Goal: Browse casually

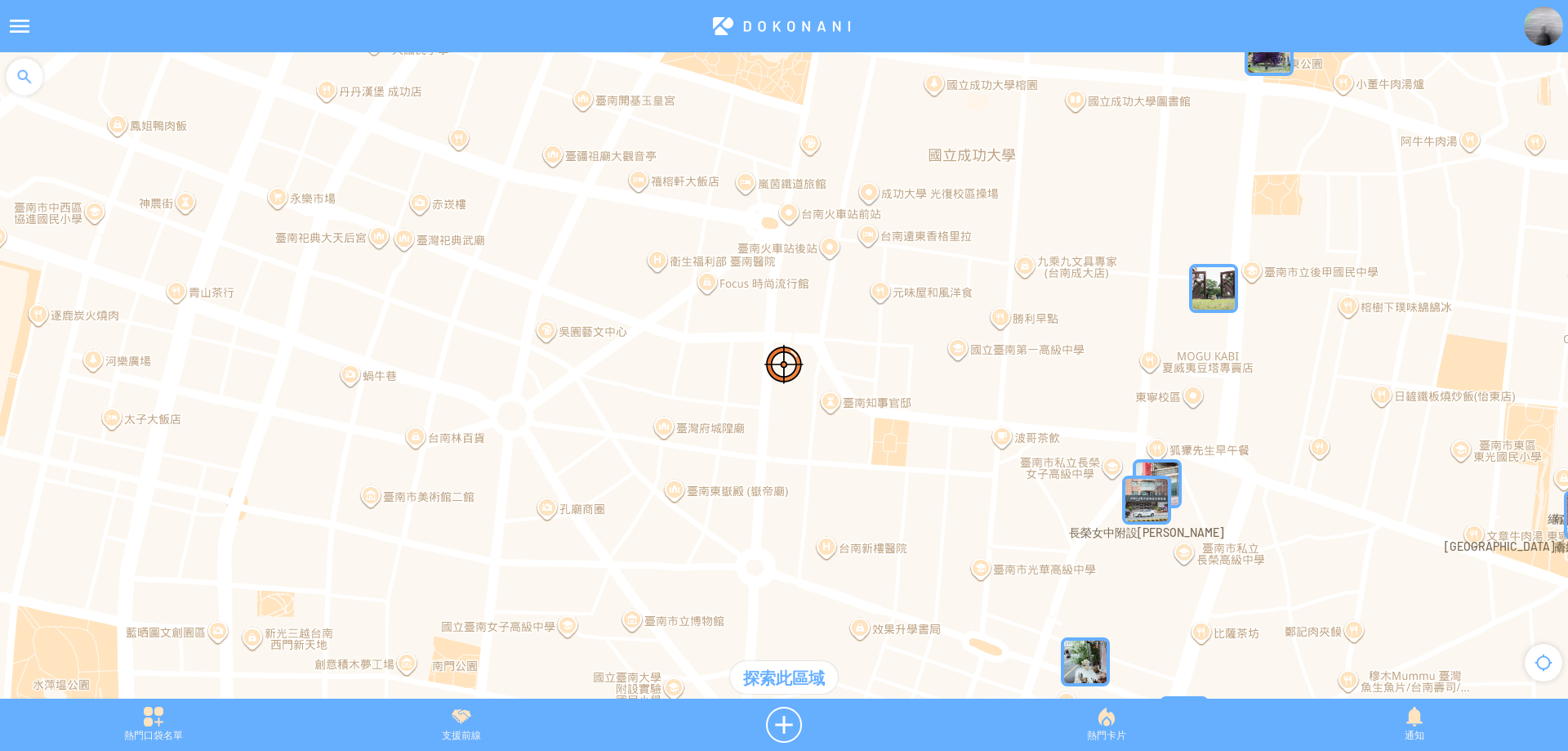
click at [1222, 294] on img "XdK6ODwGJWkMapIcon" at bounding box center [1214, 288] width 49 height 49
click at [1222, 294] on img "XdK6ODwGJWkMapIcon" at bounding box center [1238, 313] width 98 height 98
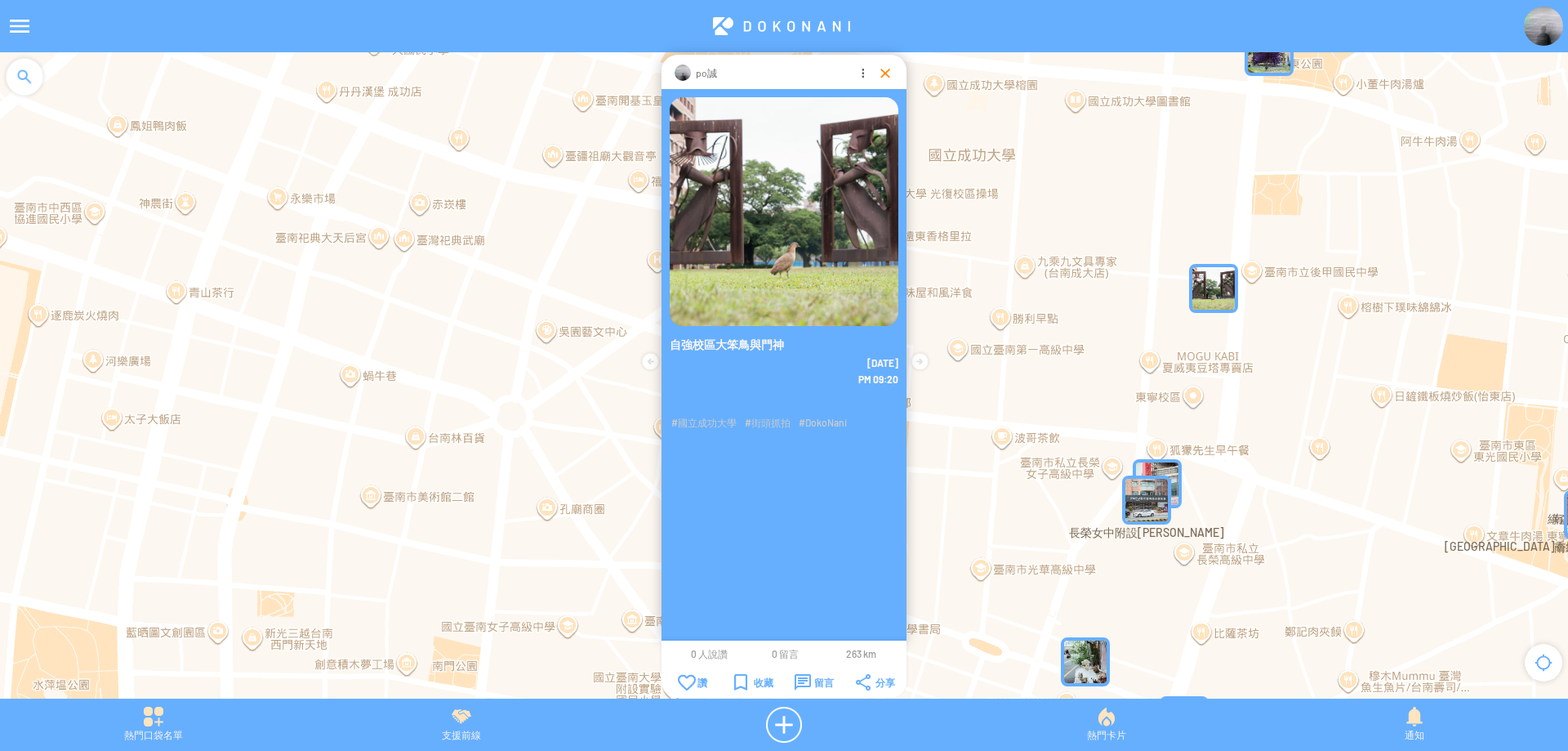
click at [880, 79] on div at bounding box center [885, 73] width 16 height 16
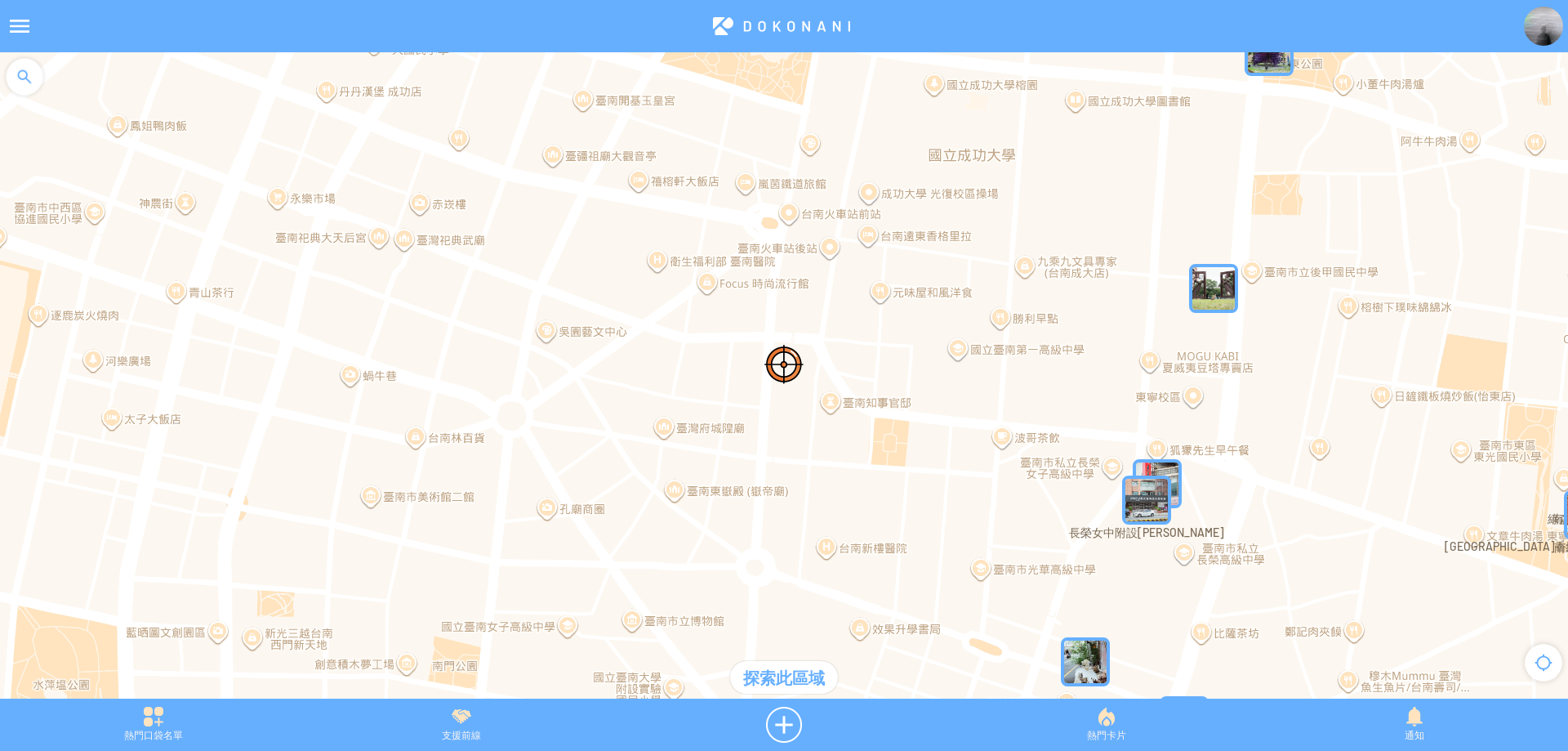
drag, startPoint x: 943, startPoint y: 397, endPoint x: 907, endPoint y: 398, distance: 36.0
click at [907, 398] on div at bounding box center [784, 384] width 1568 height 663
